Goal: Information Seeking & Learning: Understand process/instructions

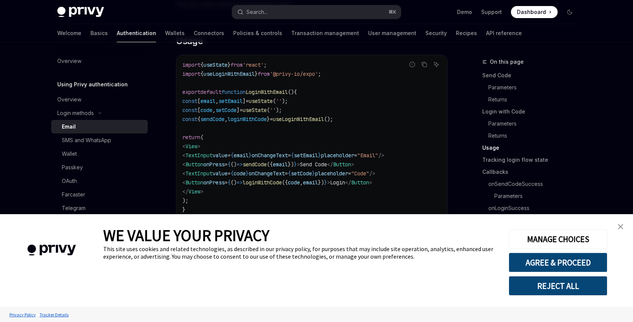
scroll to position [703, 0]
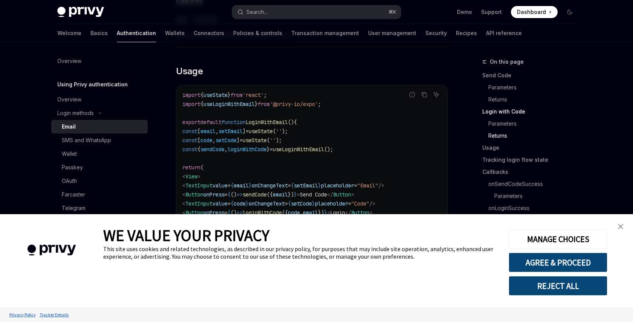
click at [619, 228] on img "close banner" at bounding box center [620, 226] width 5 height 5
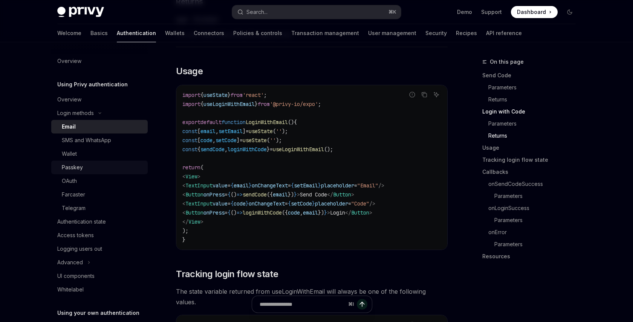
click at [78, 170] on div "Passkey" at bounding box center [72, 167] width 21 height 9
type textarea "*"
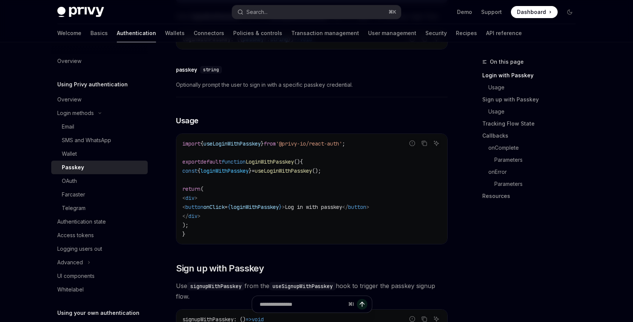
scroll to position [253, 0]
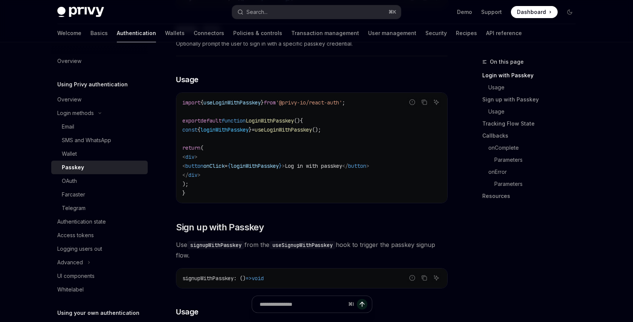
click at [312, 133] on span "useLoginWithPasskey" at bounding box center [283, 129] width 57 height 7
copy code "const { loginWithPasskey } = useLoginWithPasskey ();"
